Goal: Find specific fact: Find specific fact

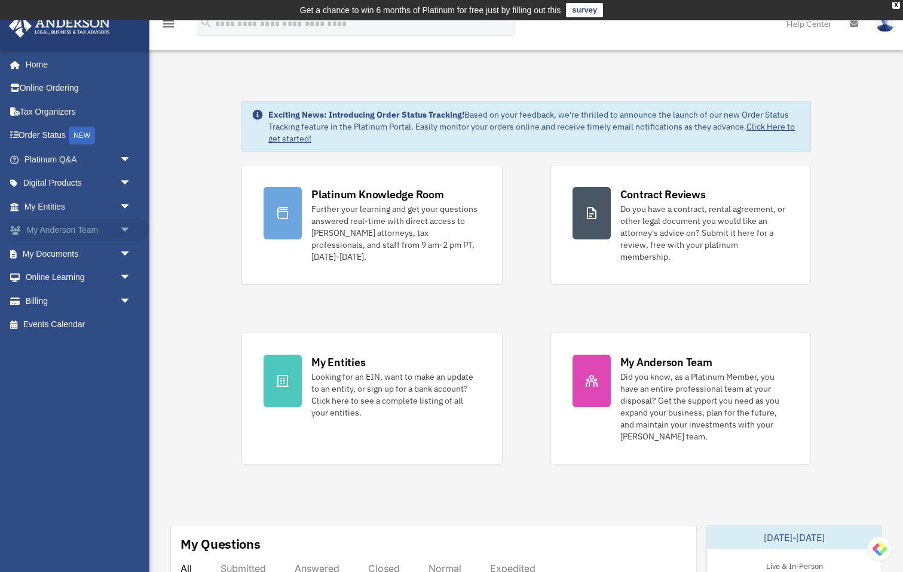
click at [111, 234] on link "My [PERSON_NAME] Team arrow_drop_down" at bounding box center [78, 231] width 141 height 24
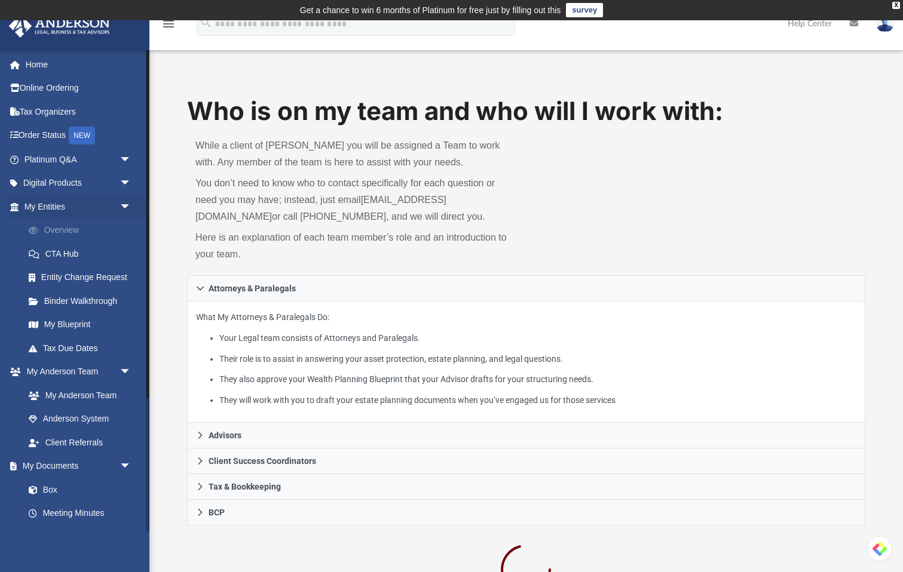
click at [69, 232] on link "Overview" at bounding box center [83, 231] width 133 height 24
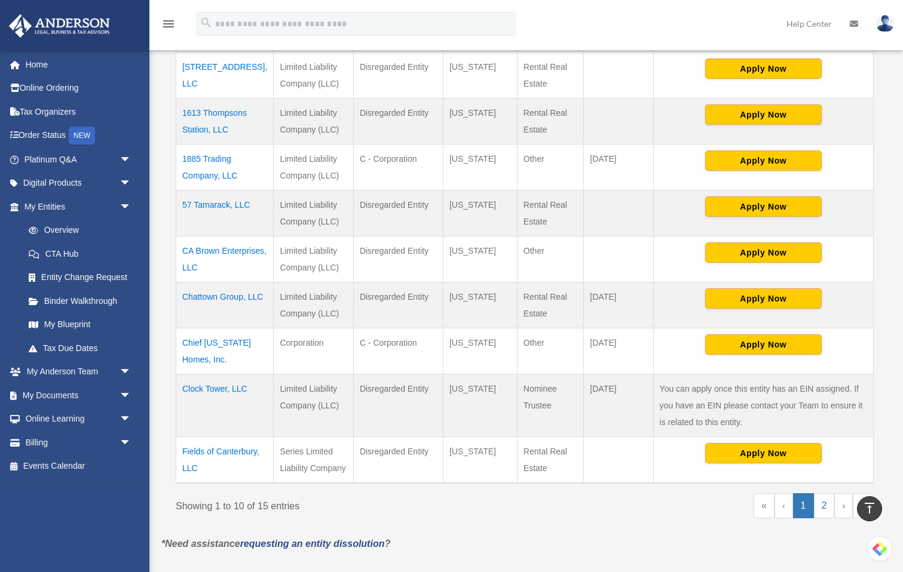
scroll to position [448, 0]
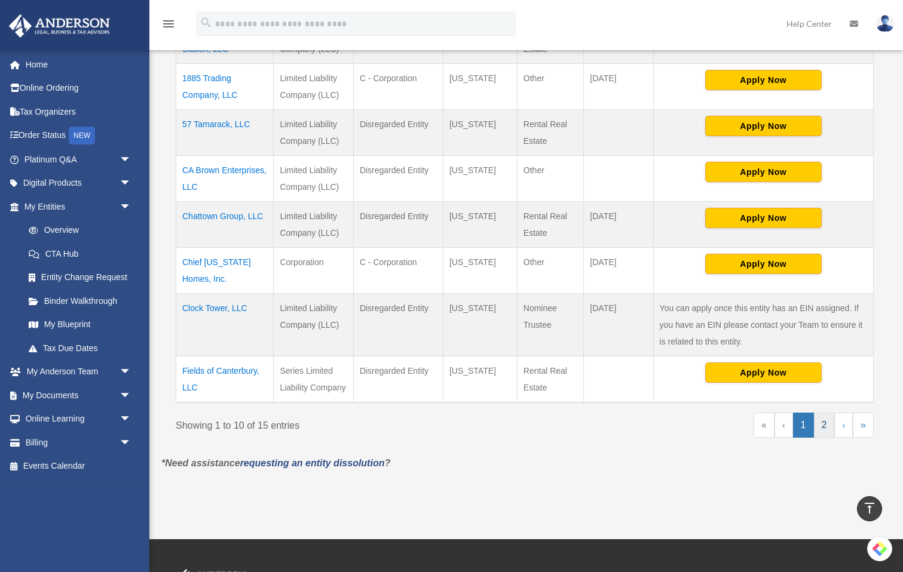
click at [828, 438] on link "2" at bounding box center [824, 425] width 21 height 25
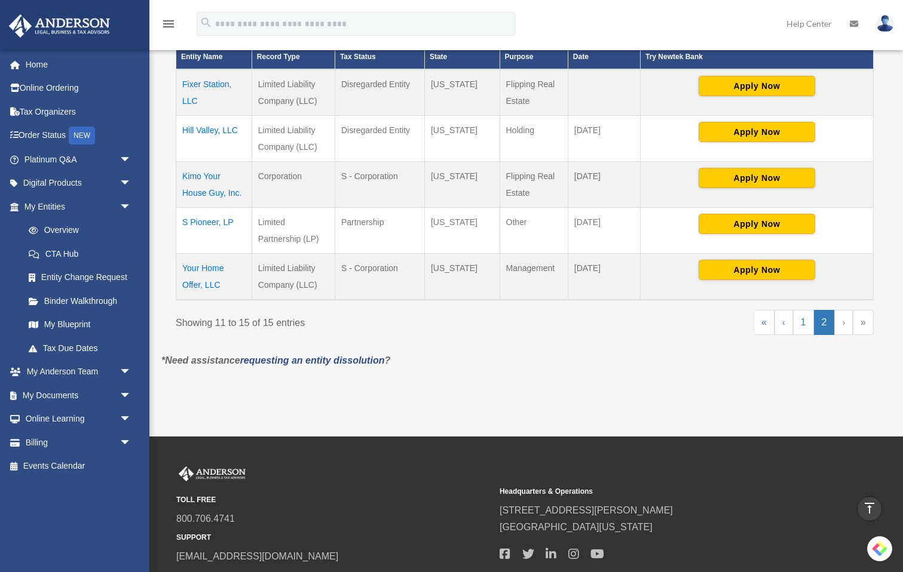
scroll to position [253, 0]
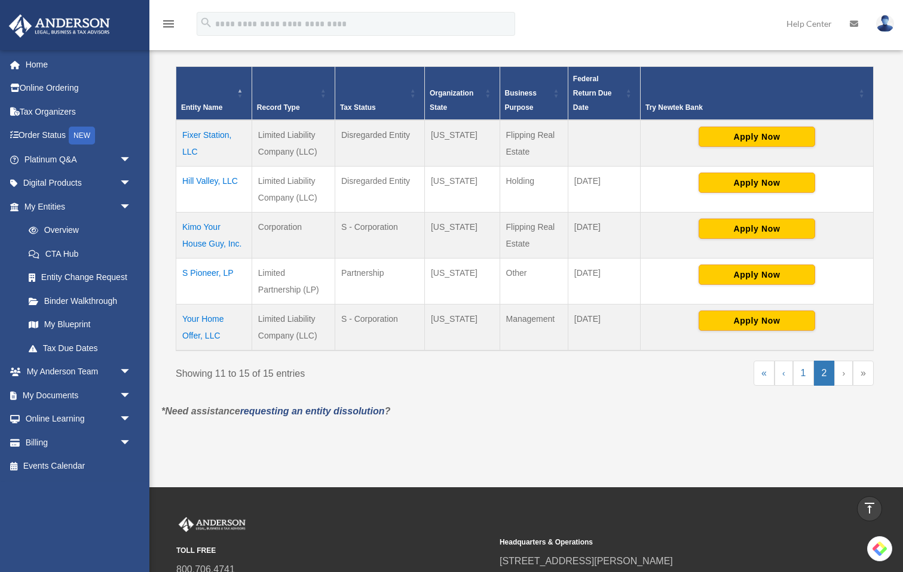
click at [219, 136] on td "Fixer Station, LLC" at bounding box center [214, 143] width 76 height 47
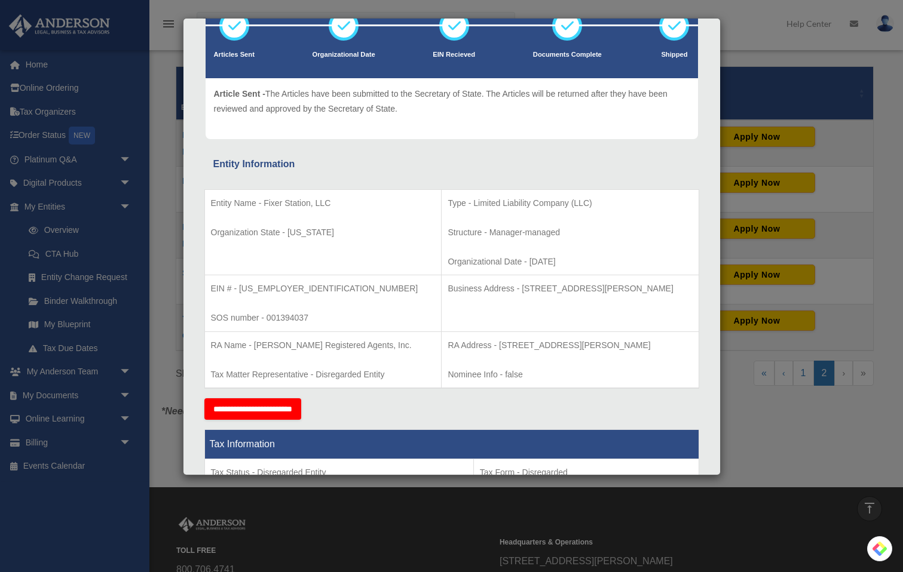
scroll to position [93, 0]
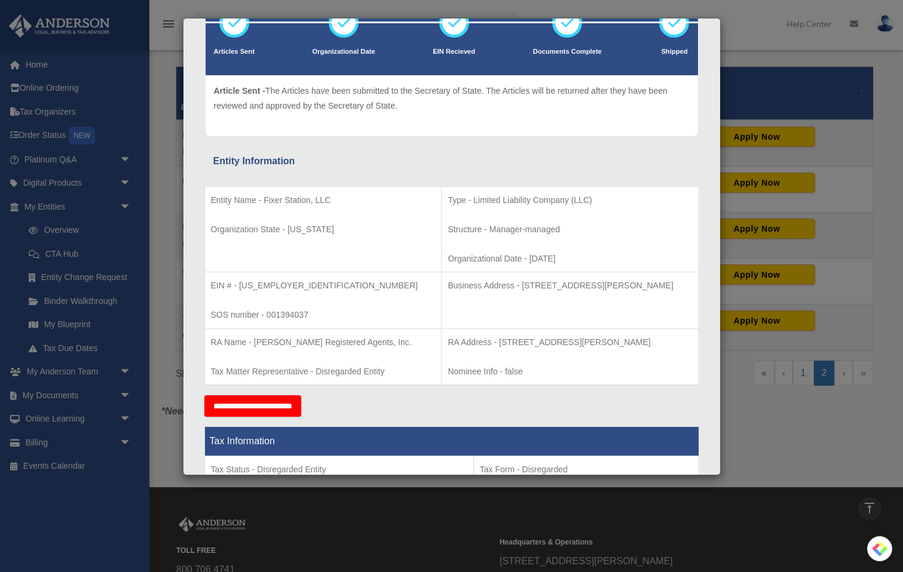
drag, startPoint x: 485, startPoint y: 285, endPoint x: 685, endPoint y: 288, distance: 200.2
click at [685, 288] on p "Business Address - [STREET_ADDRESS][PERSON_NAME]" at bounding box center [570, 285] width 244 height 15
copy p "[STREET_ADDRESS][PERSON_NAME]"
